Goal: Information Seeking & Learning: Learn about a topic

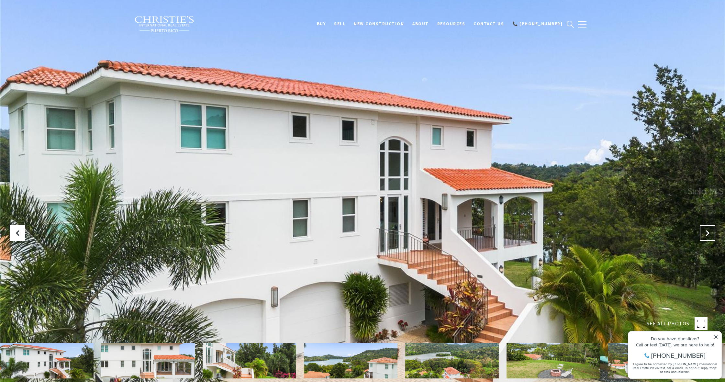
click at [708, 229] on button "Next Slide" at bounding box center [708, 233] width 16 height 16
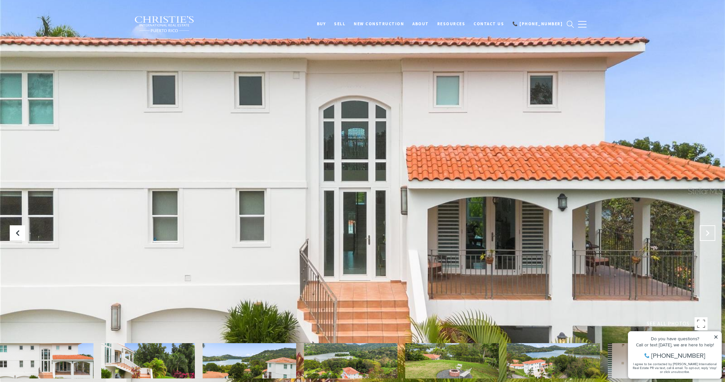
click at [710, 229] on button "Next Slide" at bounding box center [708, 233] width 16 height 16
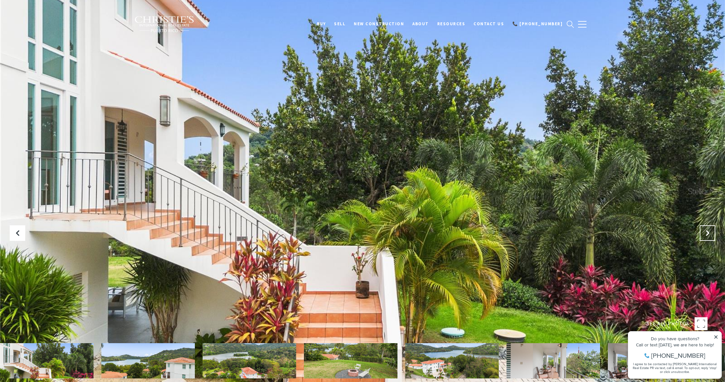
click at [710, 228] on button "Next Slide" at bounding box center [708, 233] width 16 height 16
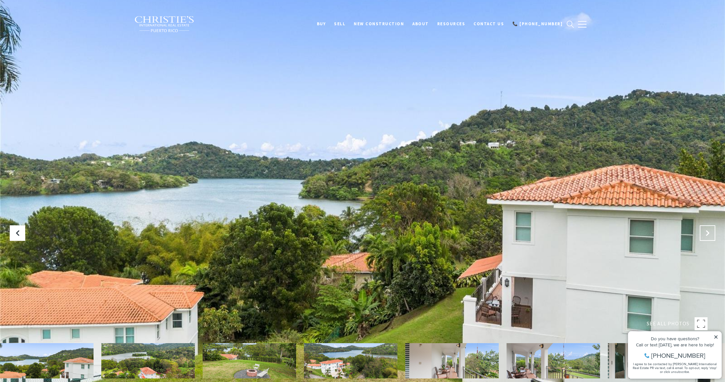
click at [710, 228] on button "Next Slide" at bounding box center [708, 233] width 16 height 16
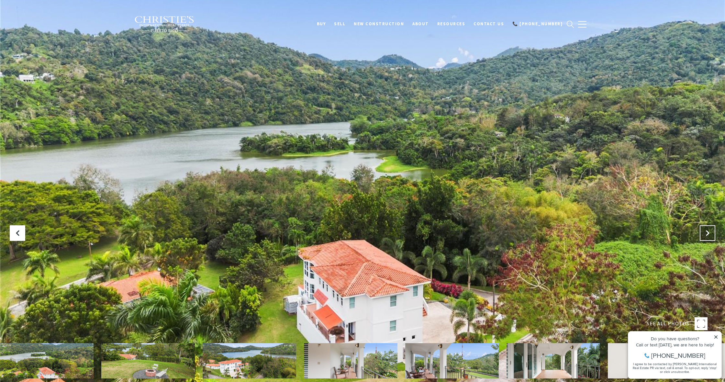
click at [710, 228] on button "Next Slide" at bounding box center [708, 233] width 16 height 16
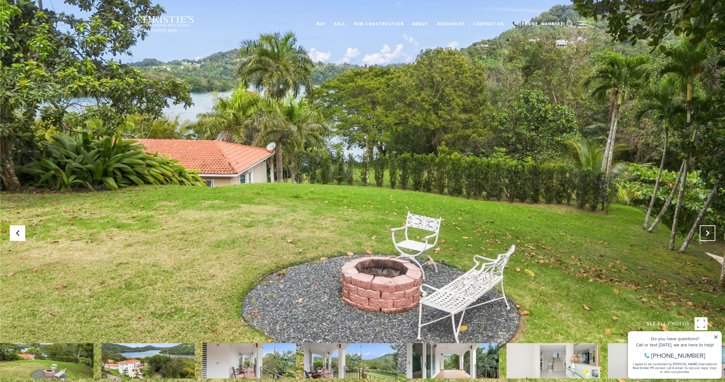
click at [710, 228] on button "Next Slide" at bounding box center [708, 233] width 16 height 16
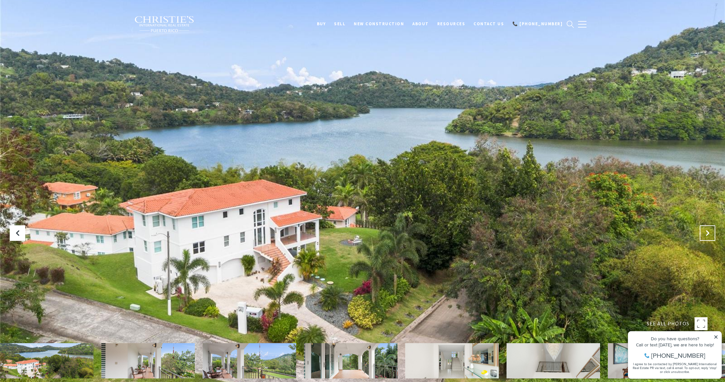
click at [710, 228] on button "Next Slide" at bounding box center [708, 233] width 16 height 16
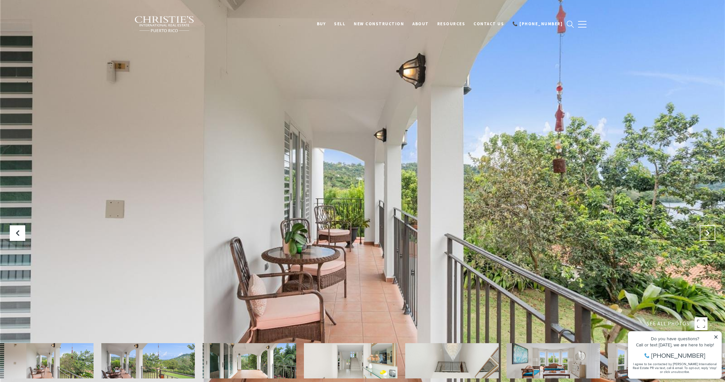
click at [710, 228] on button "Next Slide" at bounding box center [708, 233] width 16 height 16
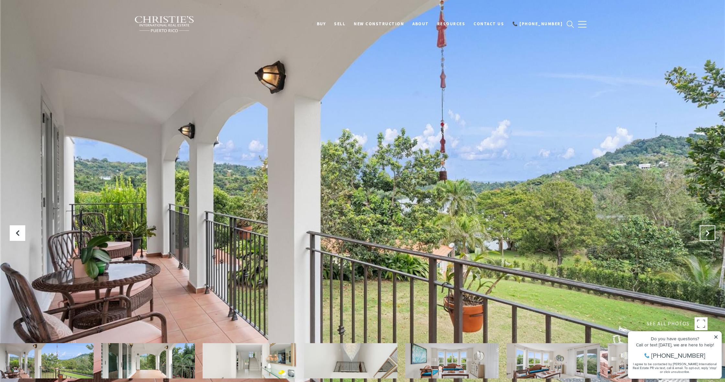
click at [710, 228] on button "Next Slide" at bounding box center [708, 233] width 16 height 16
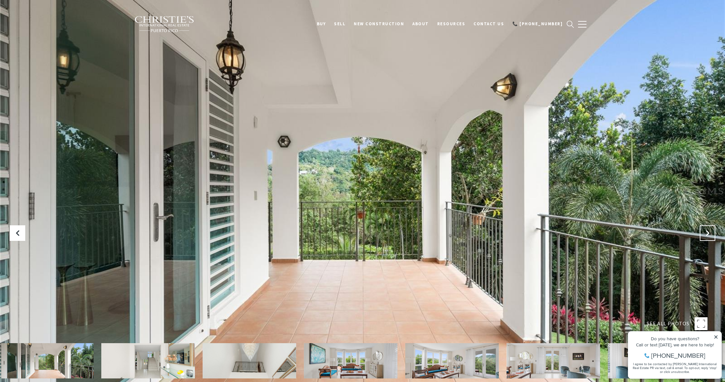
click at [710, 228] on button "Next Slide" at bounding box center [708, 233] width 16 height 16
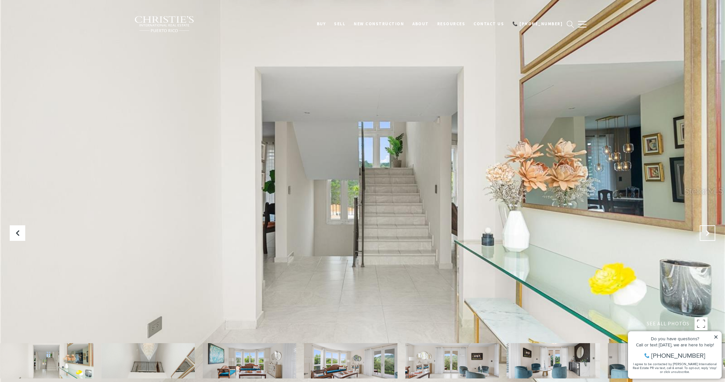
scroll to position [1, 0]
click at [710, 228] on button "Next Slide" at bounding box center [708, 233] width 16 height 16
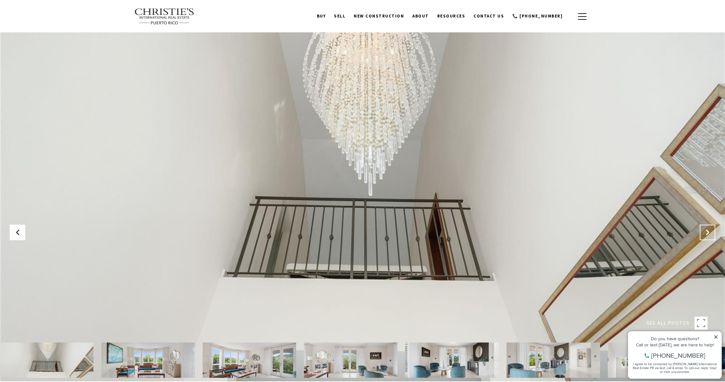
click at [710, 228] on button "Next Slide" at bounding box center [708, 233] width 16 height 16
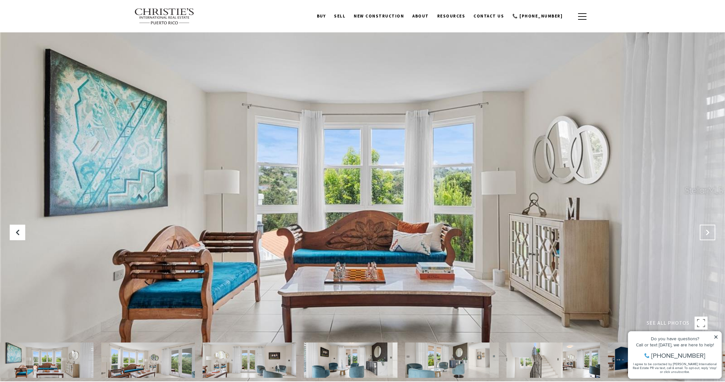
click at [710, 228] on button "Next Slide" at bounding box center [708, 233] width 16 height 16
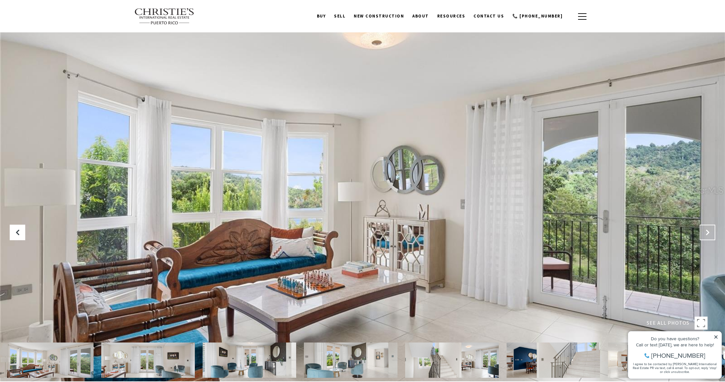
click at [710, 228] on button "Next Slide" at bounding box center [708, 233] width 16 height 16
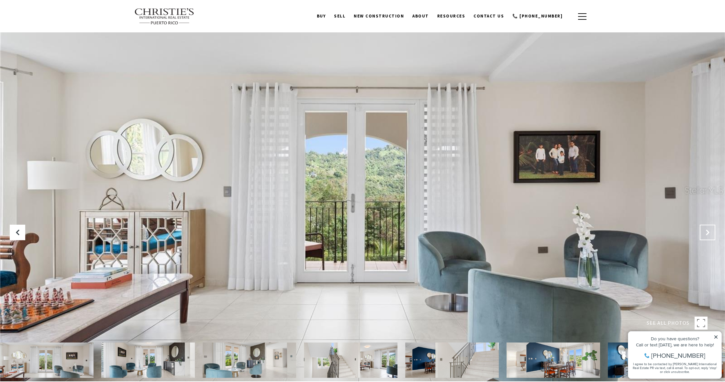
scroll to position [1, 0]
